Goal: Check status: Check status

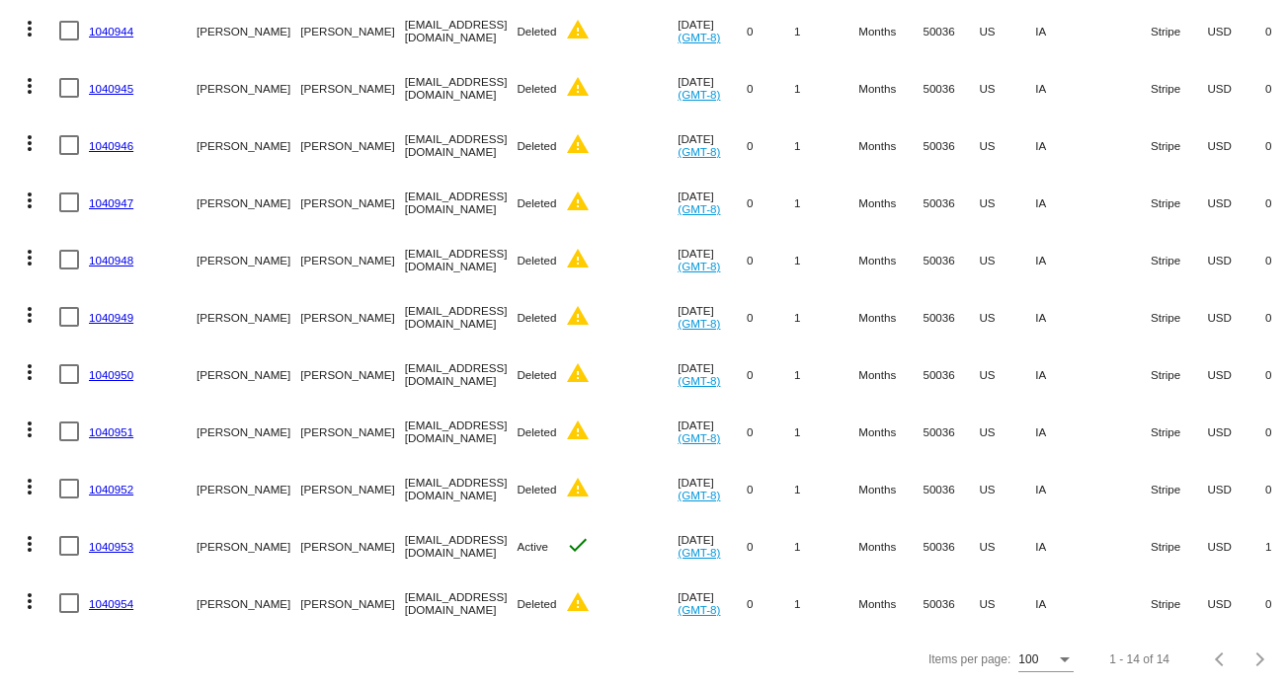
scroll to position [494, 0]
click at [124, 310] on link "1040949" at bounding box center [111, 316] width 44 height 13
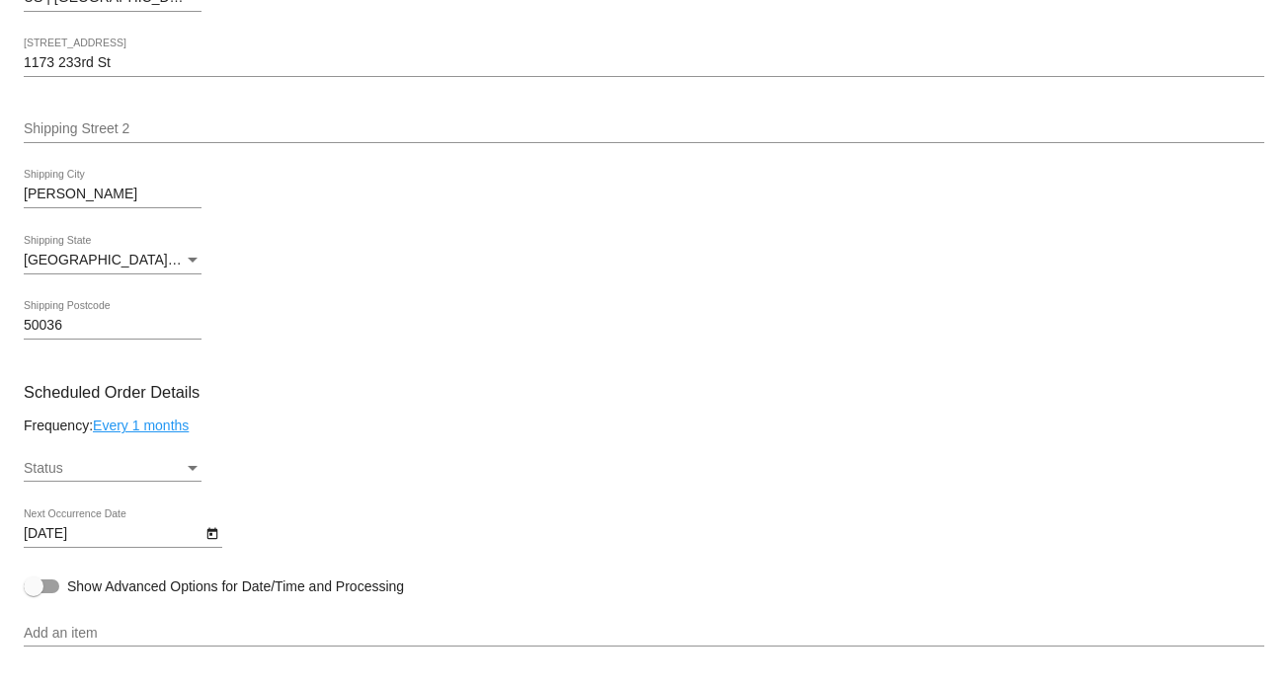
scroll to position [593, 0]
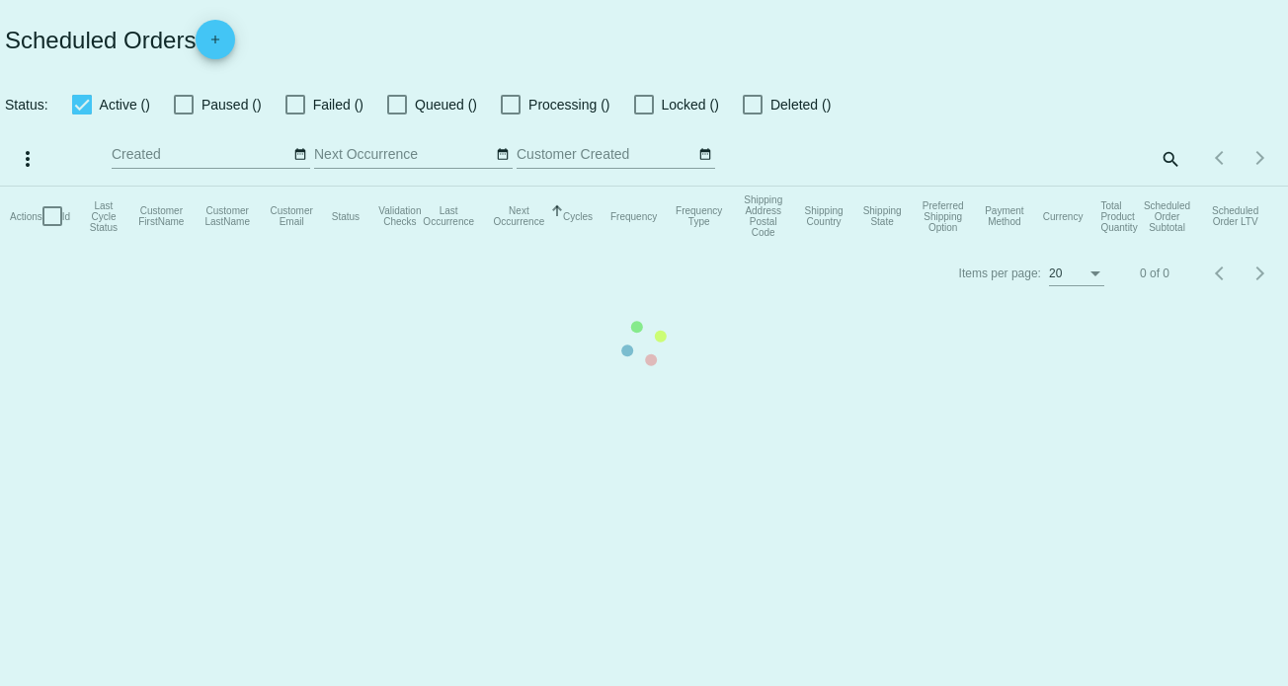
checkbox input "true"
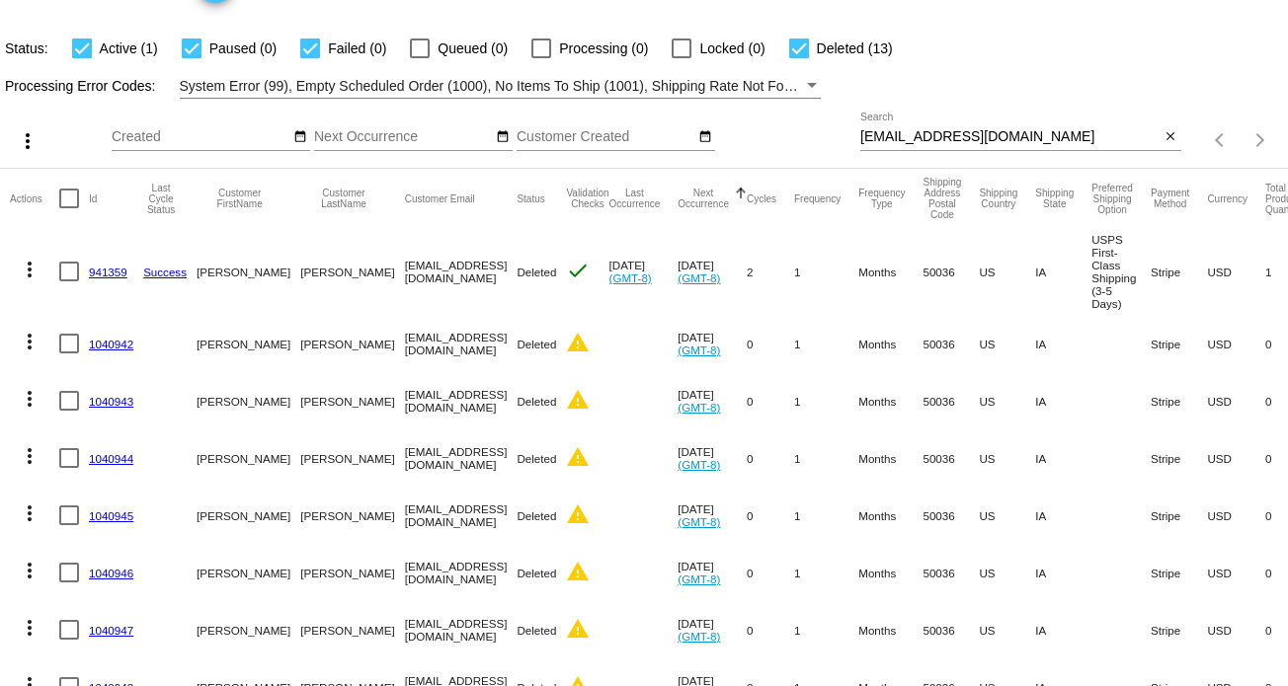
scroll to position [198, 0]
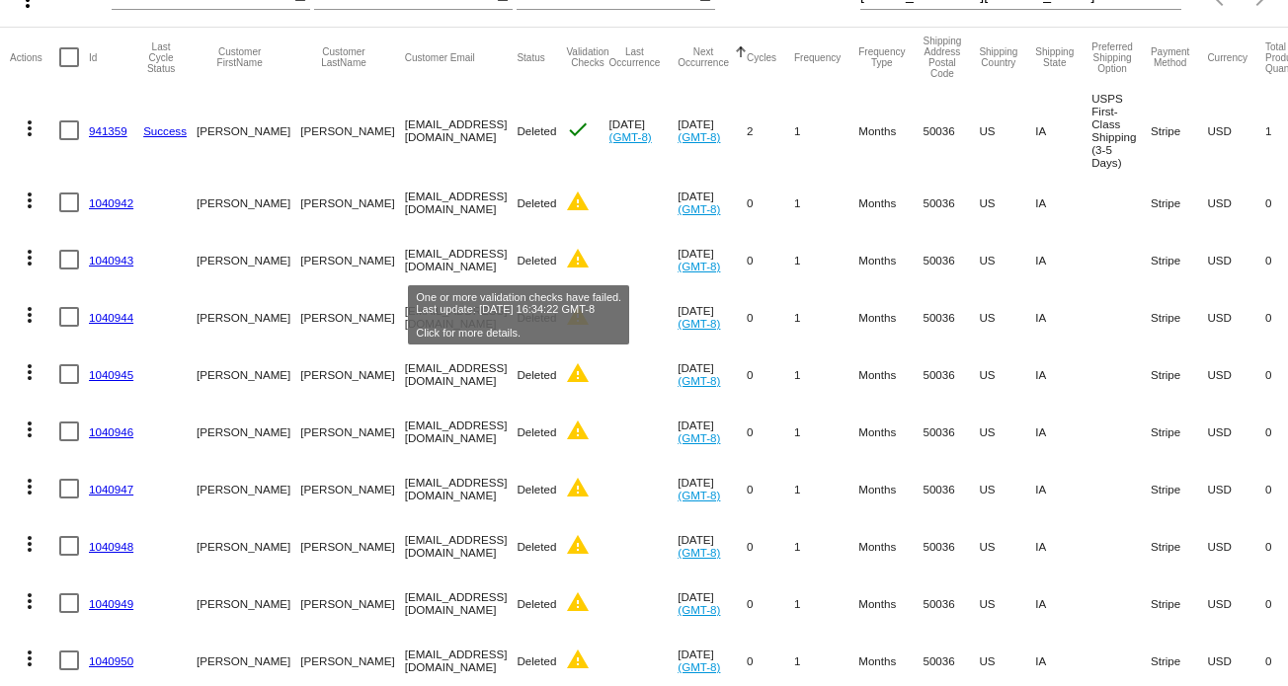
click at [566, 259] on mat-icon "warning" at bounding box center [578, 259] width 24 height 24
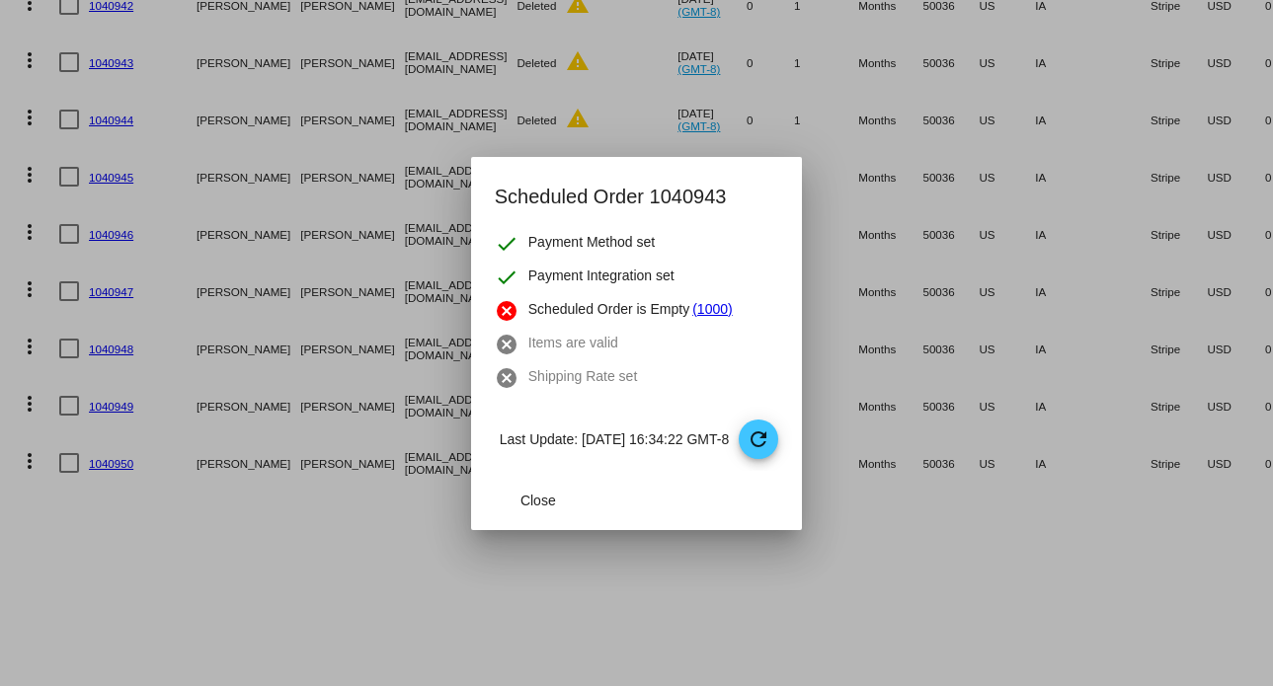
click at [528, 477] on mat-dialog-actions "Close" at bounding box center [636, 500] width 283 height 59
click at [534, 504] on span "Close" at bounding box center [538, 501] width 36 height 16
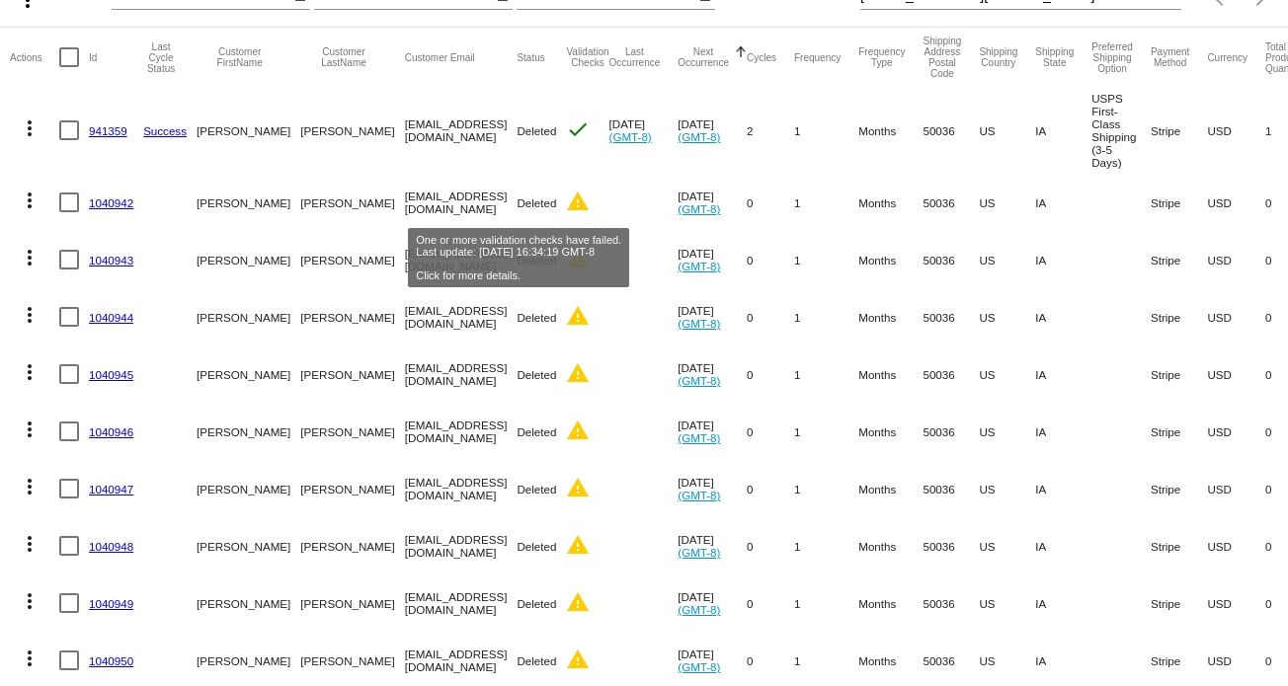
click at [566, 199] on mat-icon "warning" at bounding box center [578, 202] width 24 height 24
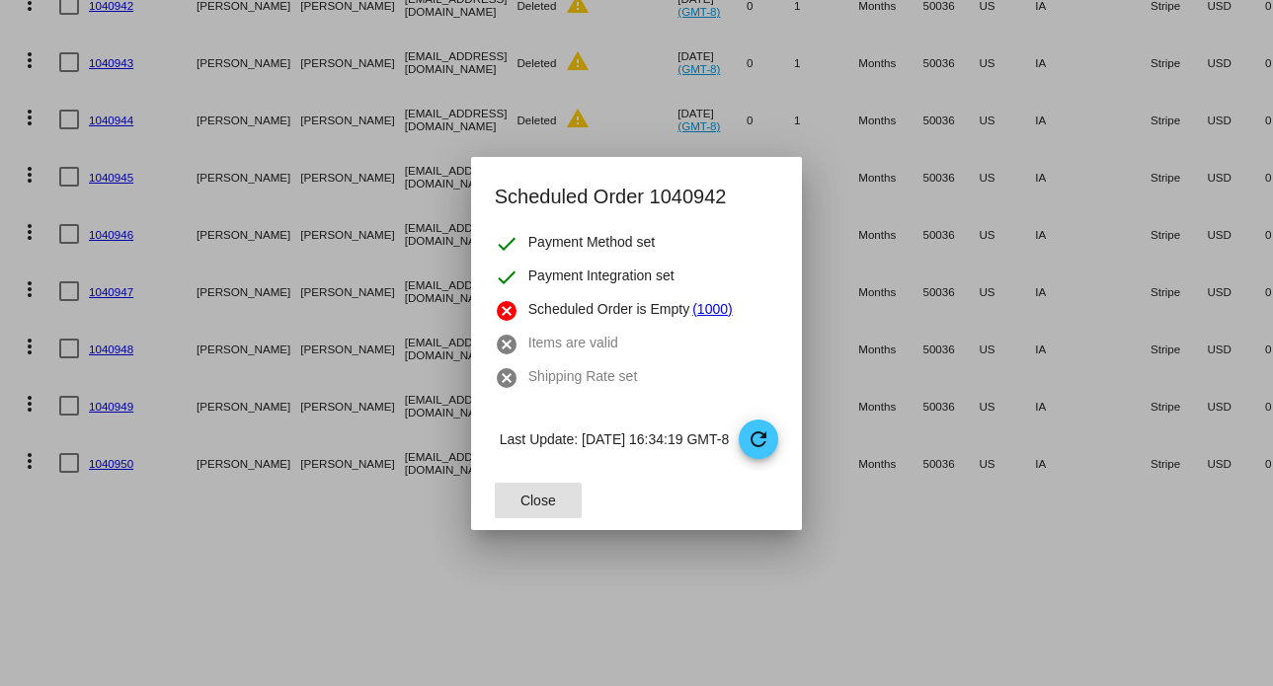
click at [530, 496] on span "Close" at bounding box center [538, 501] width 36 height 16
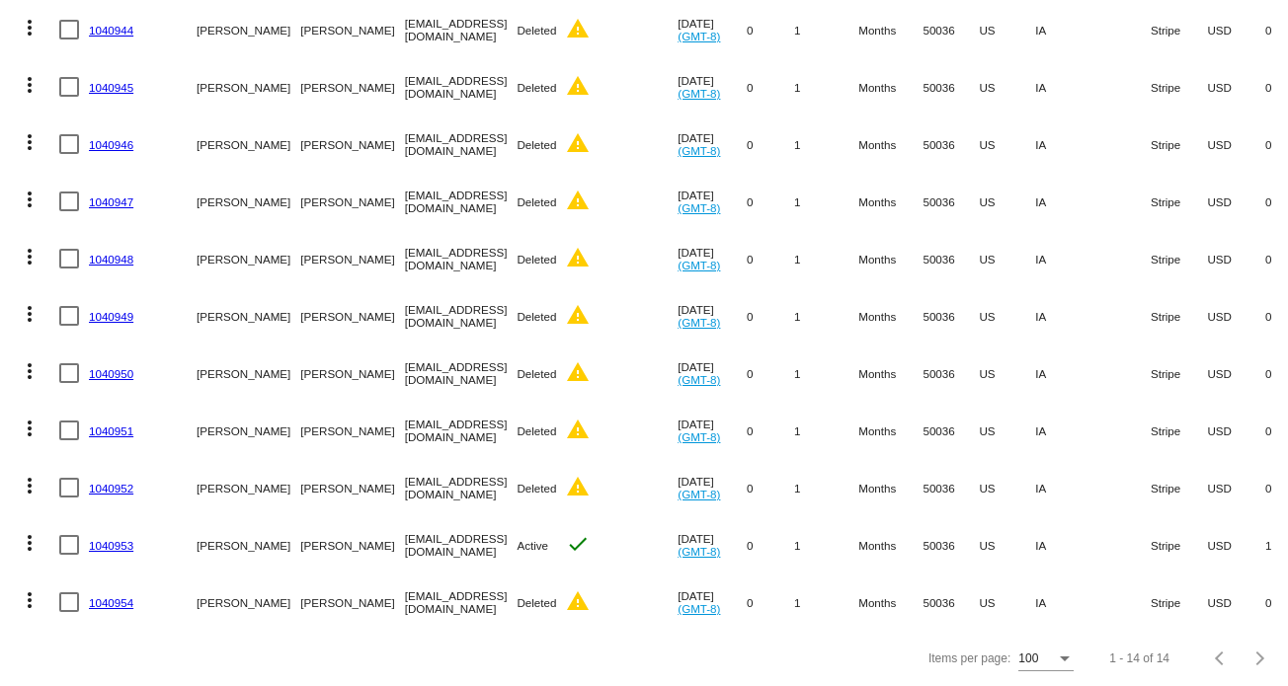
scroll to position [498, 0]
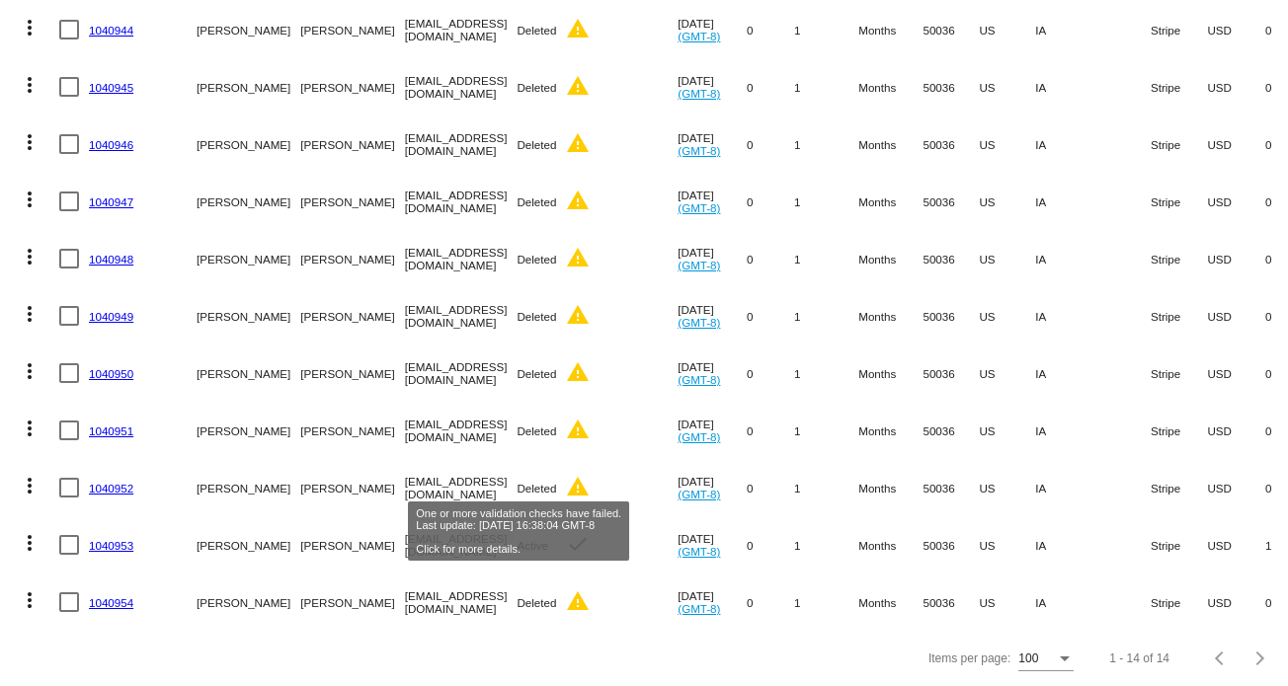
click at [566, 590] on mat-icon "warning" at bounding box center [578, 602] width 24 height 24
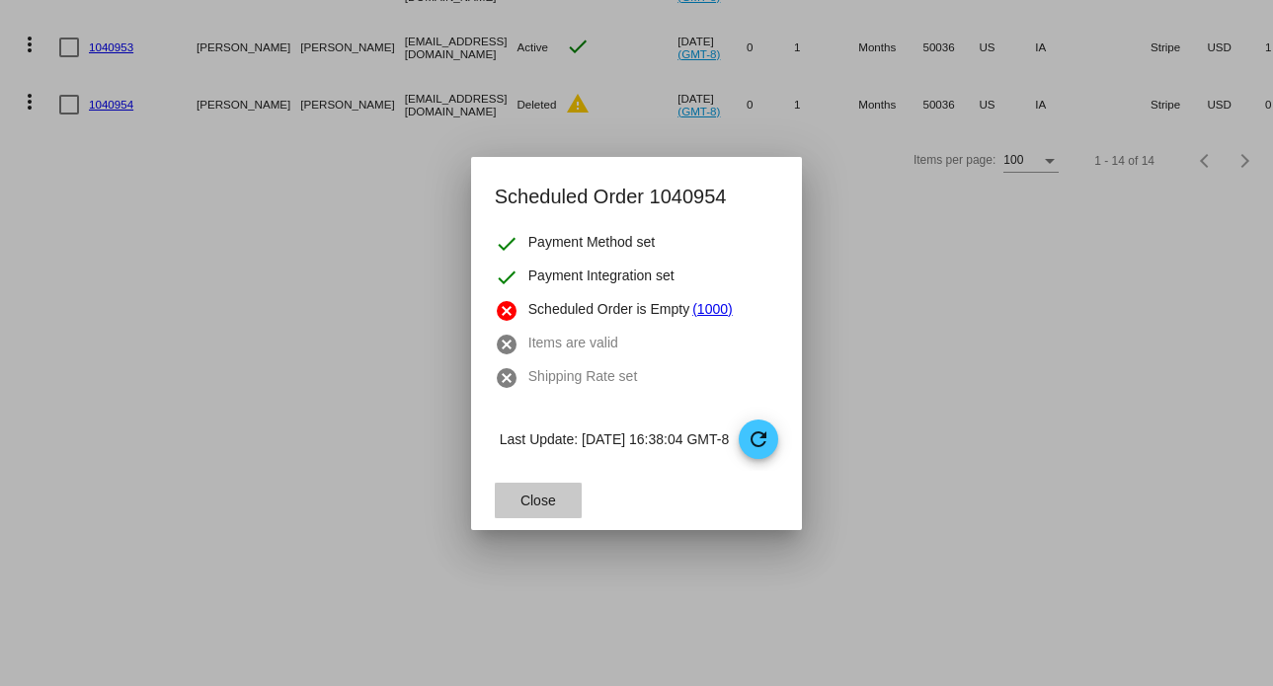
click at [535, 501] on span "Close" at bounding box center [538, 501] width 36 height 16
